Goal: Find specific page/section: Find specific page/section

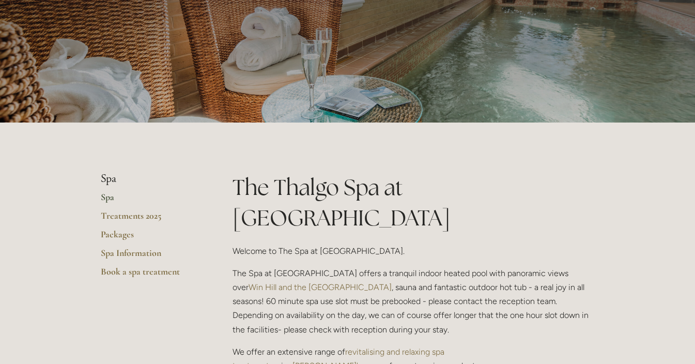
scroll to position [94, 0]
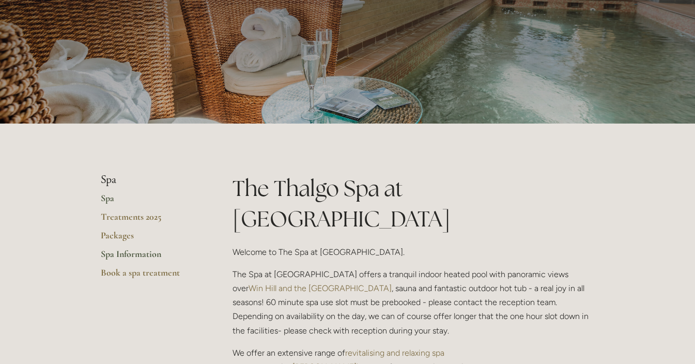
click at [123, 258] on link "Spa Information" at bounding box center [150, 257] width 99 height 19
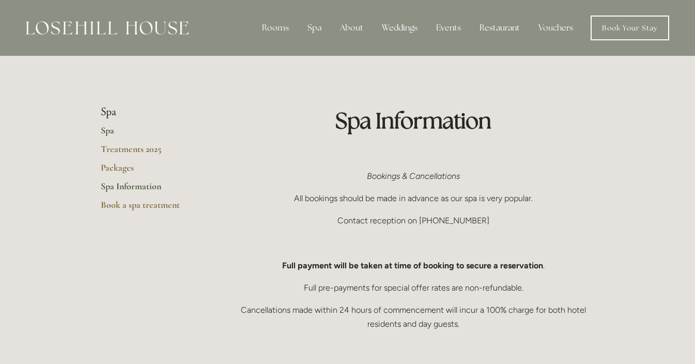
click at [109, 128] on link "Spa" at bounding box center [150, 134] width 99 height 19
